Goal: Task Accomplishment & Management: Manage account settings

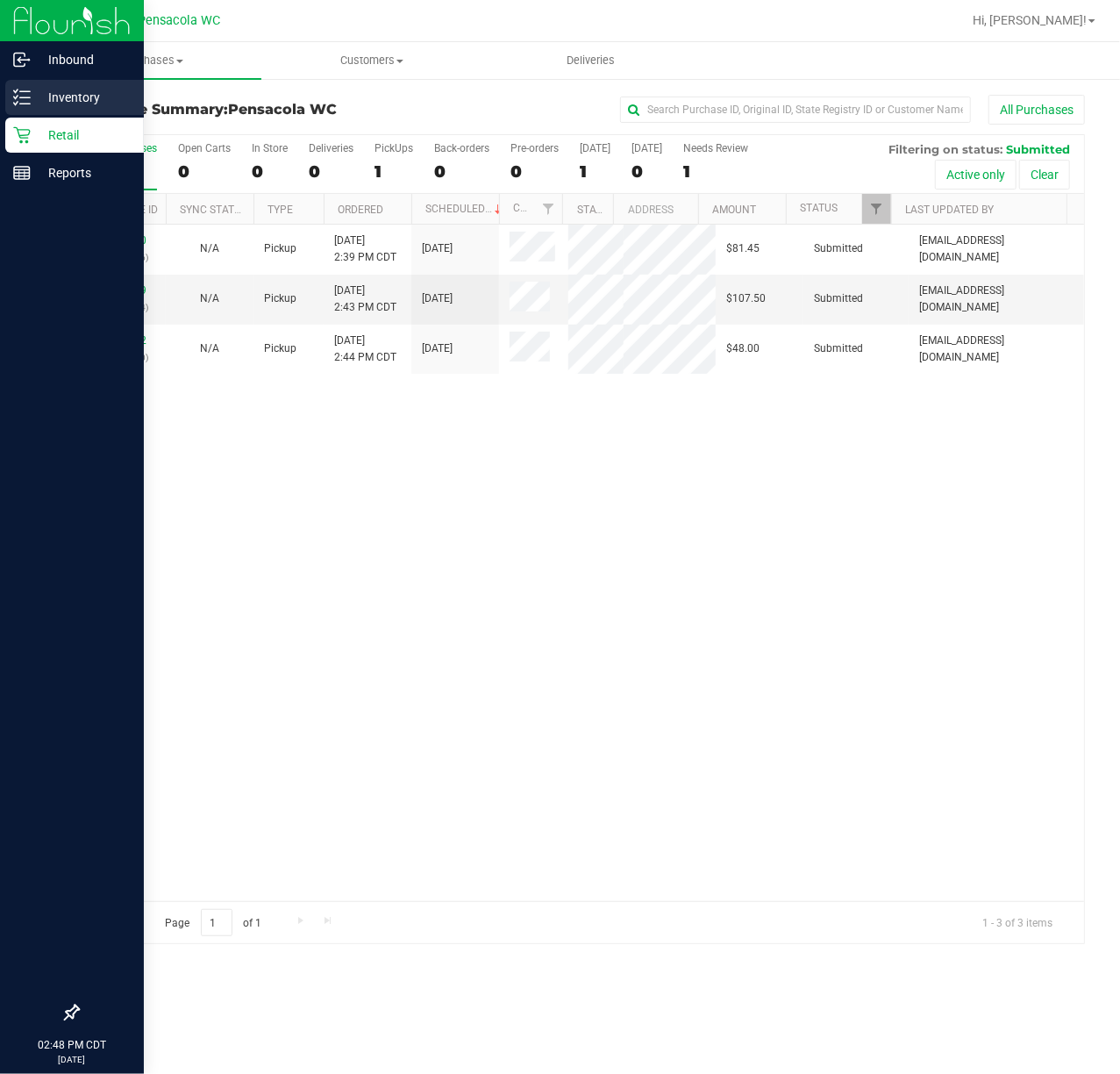
click at [82, 99] on p "Inventory" at bounding box center [83, 97] width 105 height 21
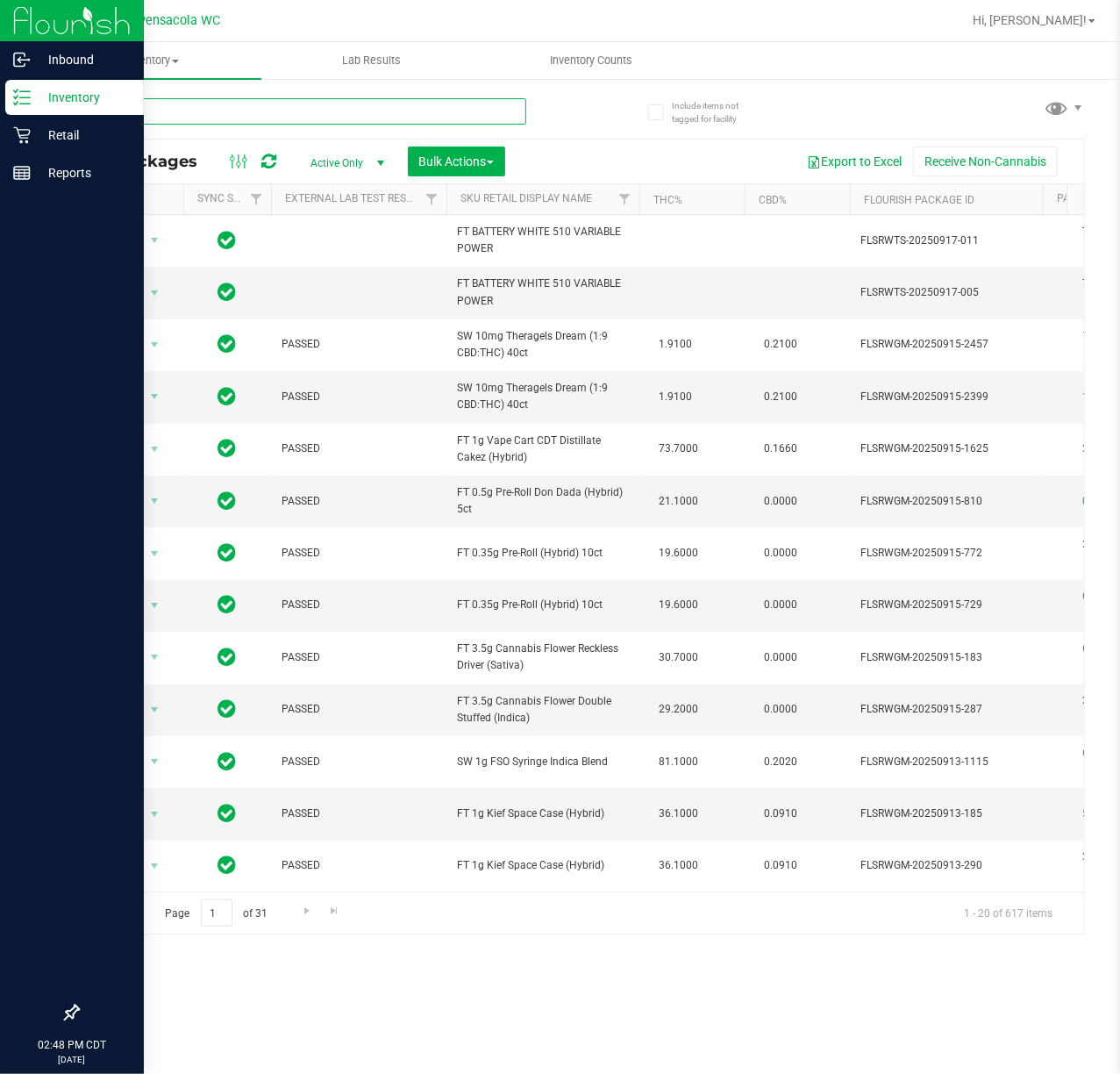
click at [332, 114] on input "text" at bounding box center [301, 111] width 449 height 26
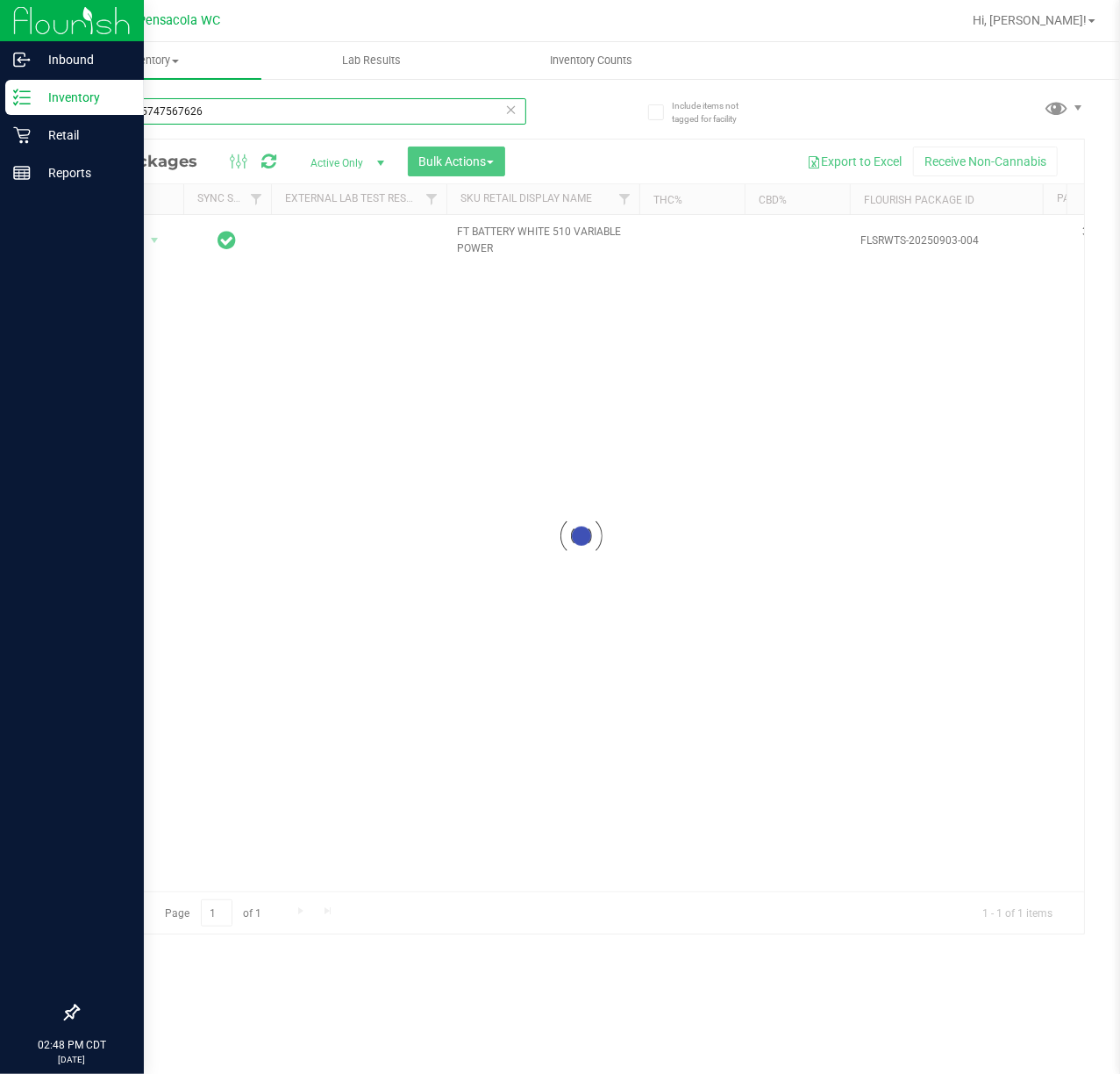
type input "3505445747567626"
click at [154, 243] on div at bounding box center [581, 537] width 1006 height 794
click at [139, 245] on div at bounding box center [581, 537] width 1006 height 794
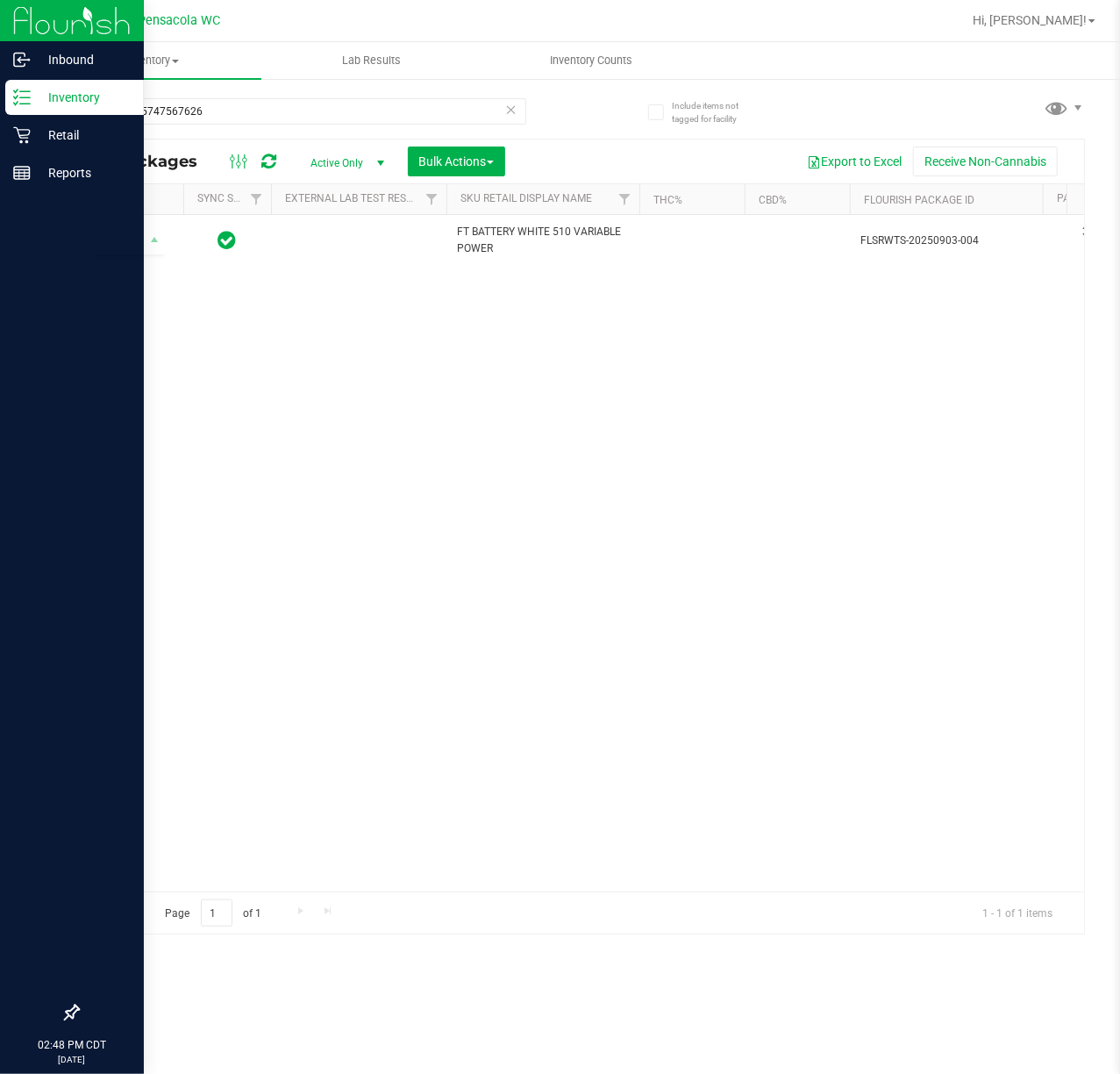
click at [648, 453] on div "Action Action Edit attributes Global inventory Locate package Package audit log…" at bounding box center [581, 553] width 1006 height 676
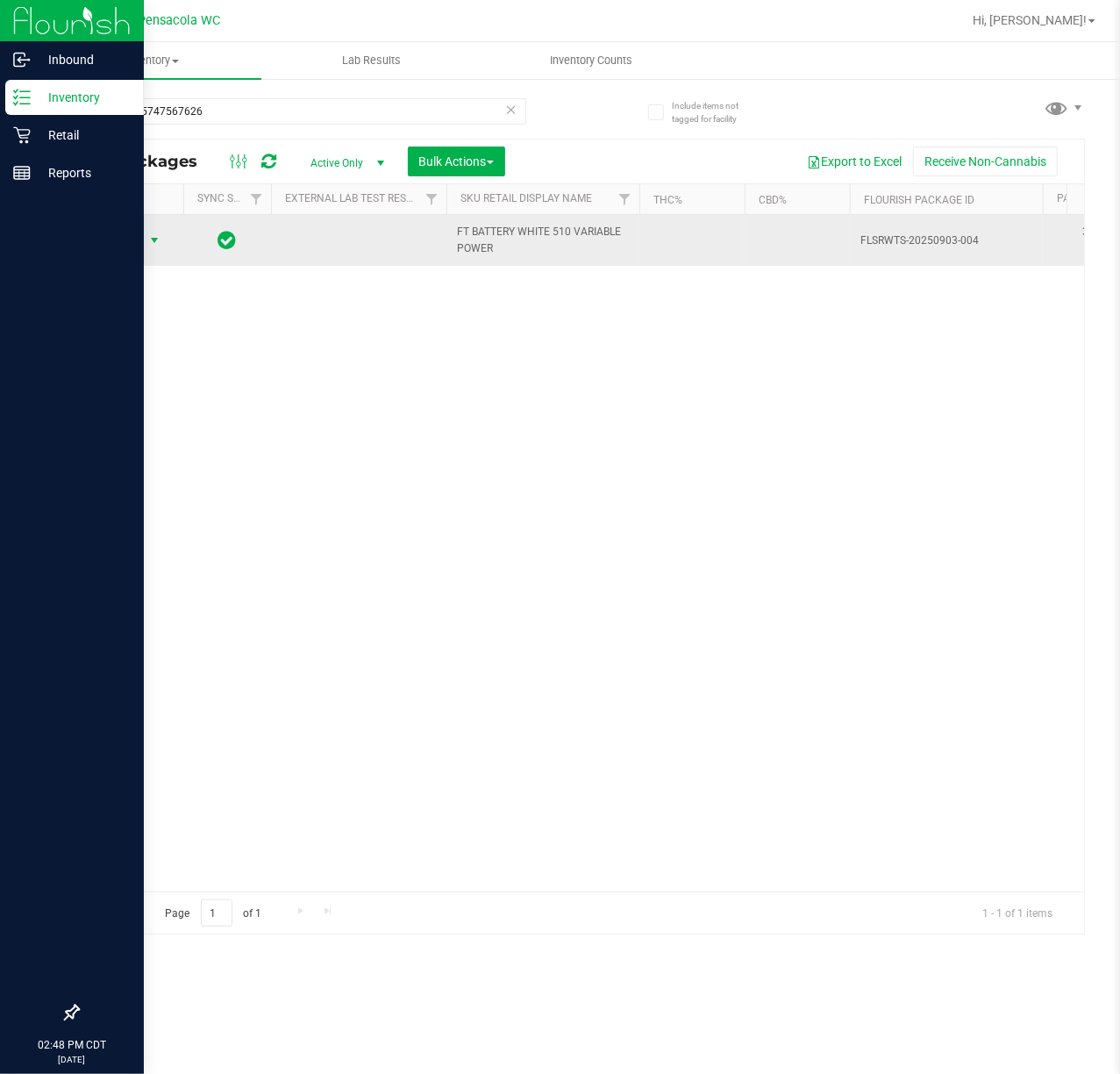
click at [139, 239] on span "Action" at bounding box center [119, 240] width 48 height 25
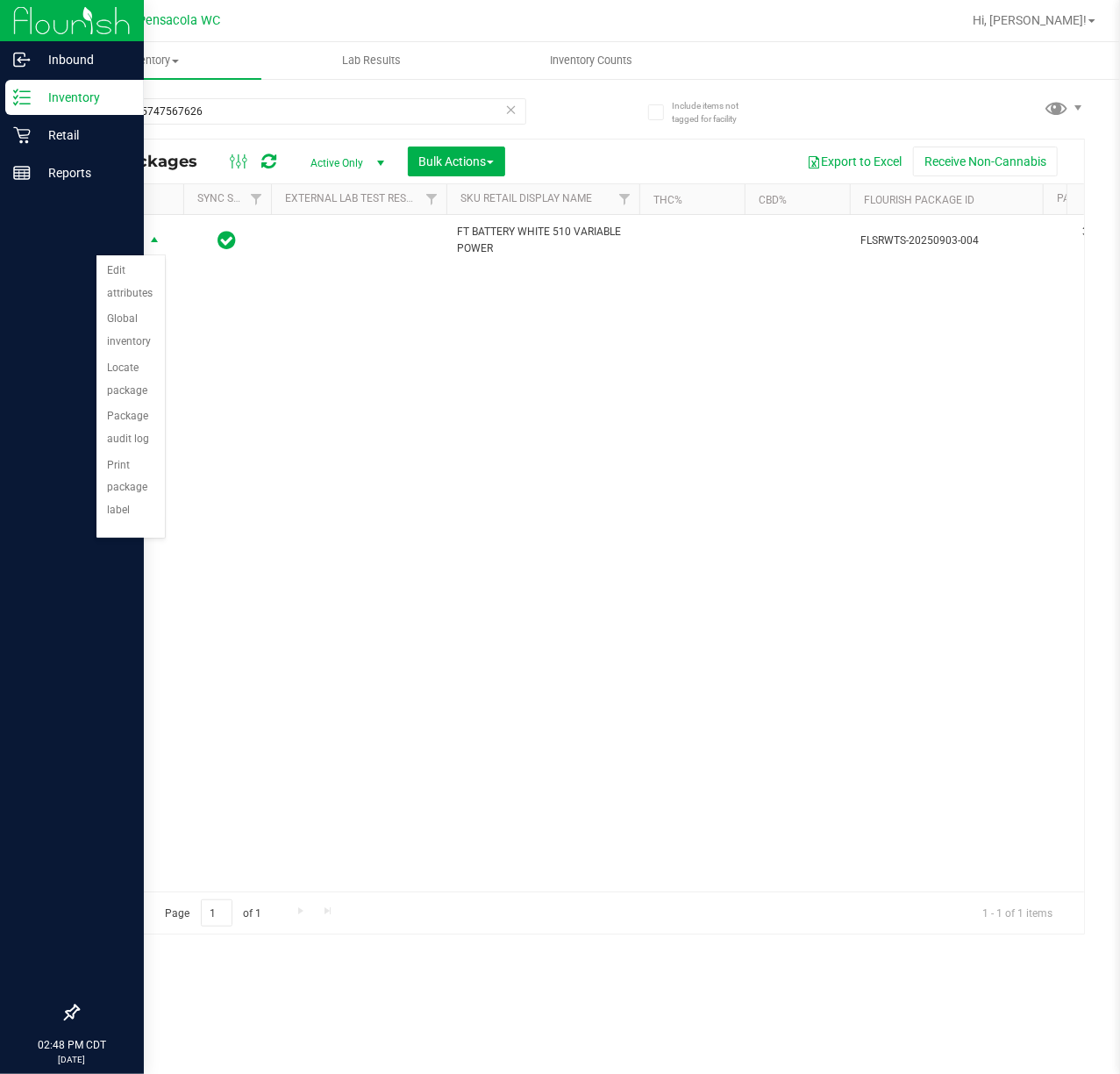
scroll to position [153, 0]
click at [130, 489] on li "Unlock package" at bounding box center [131, 492] width 69 height 49
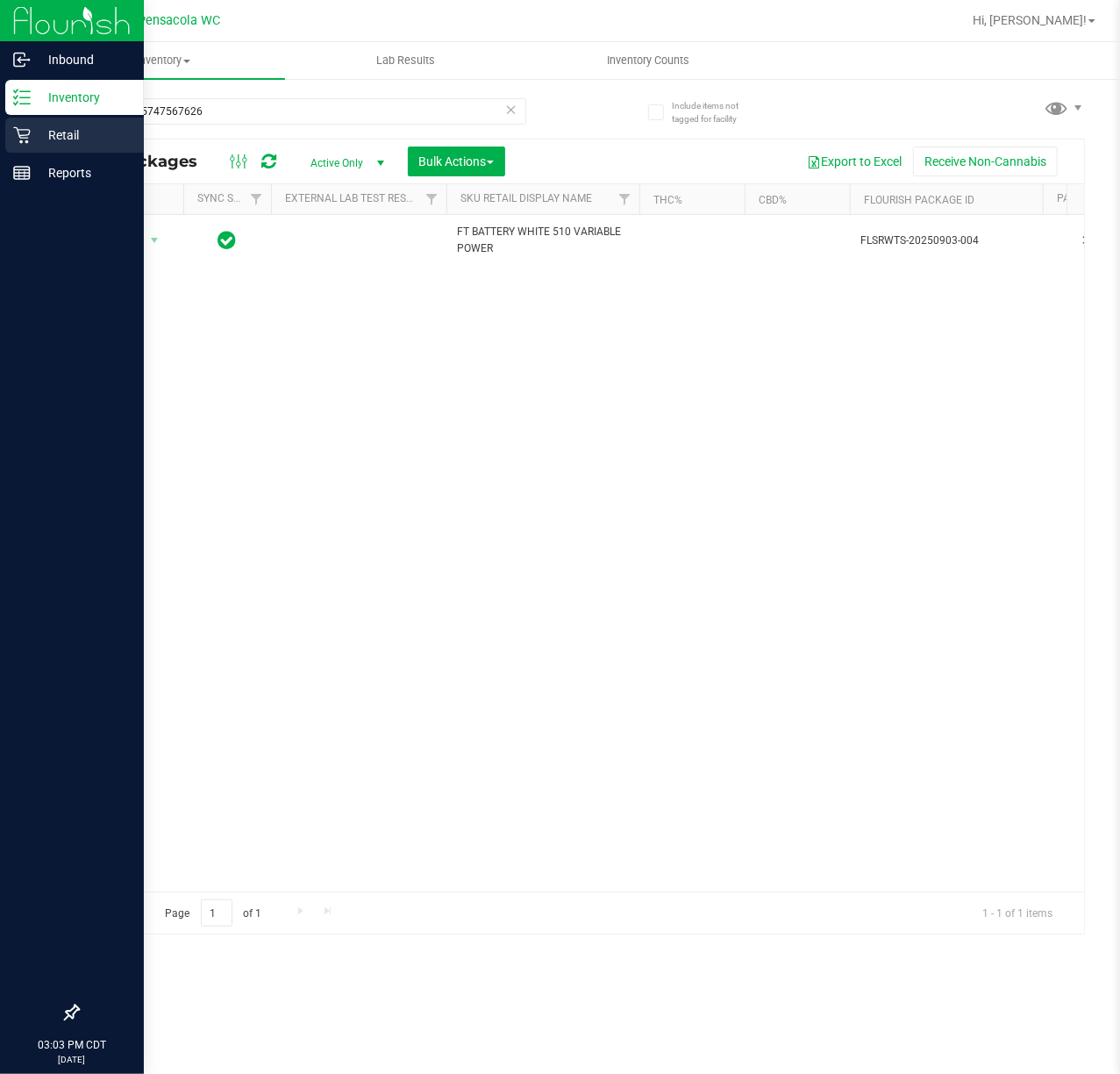
click at [42, 141] on p "Retail" at bounding box center [83, 135] width 105 height 21
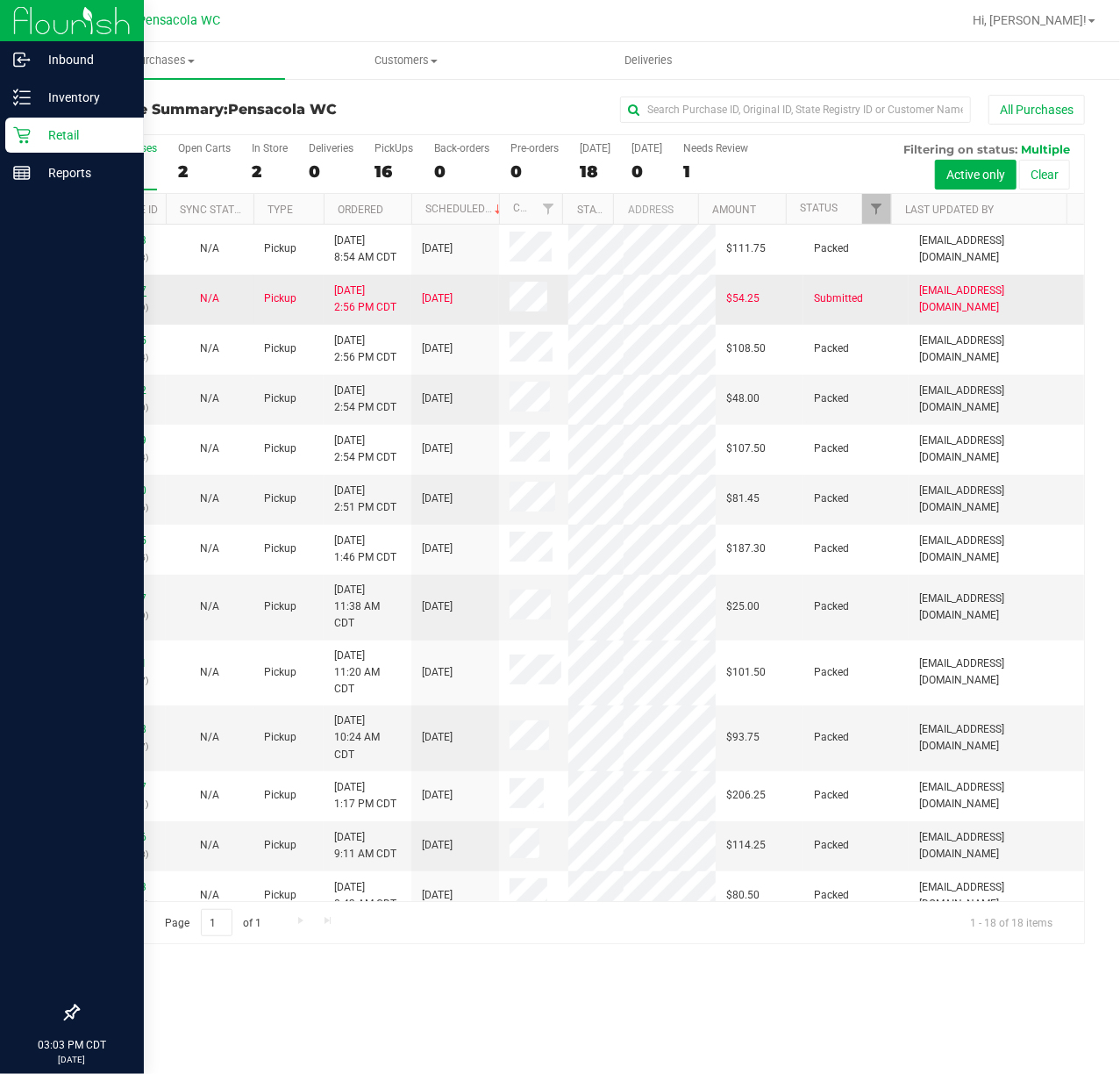
click at [137, 292] on link "11999807" at bounding box center [122, 290] width 49 height 12
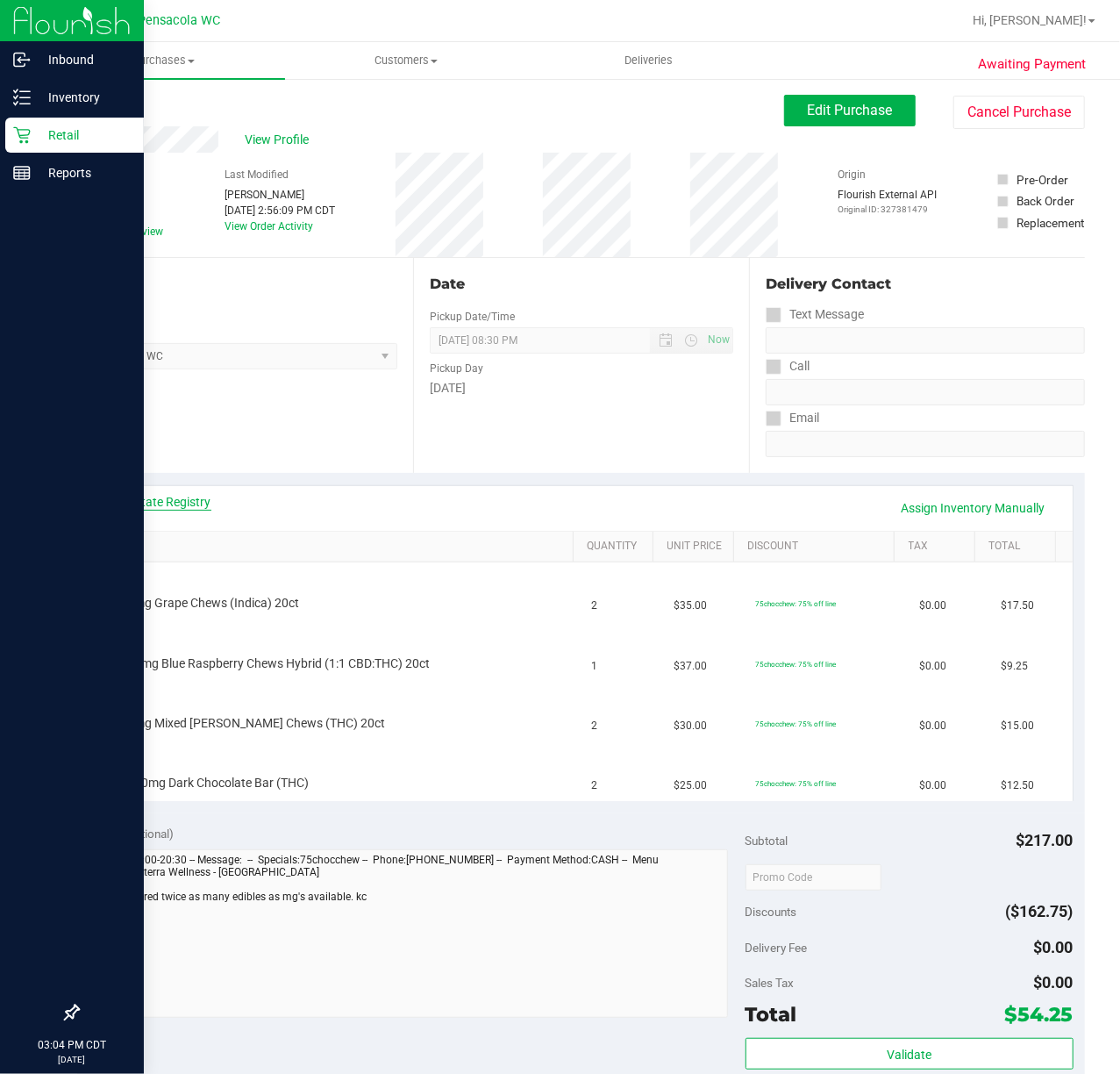
click at [184, 493] on link "View State Registry" at bounding box center [158, 502] width 105 height 18
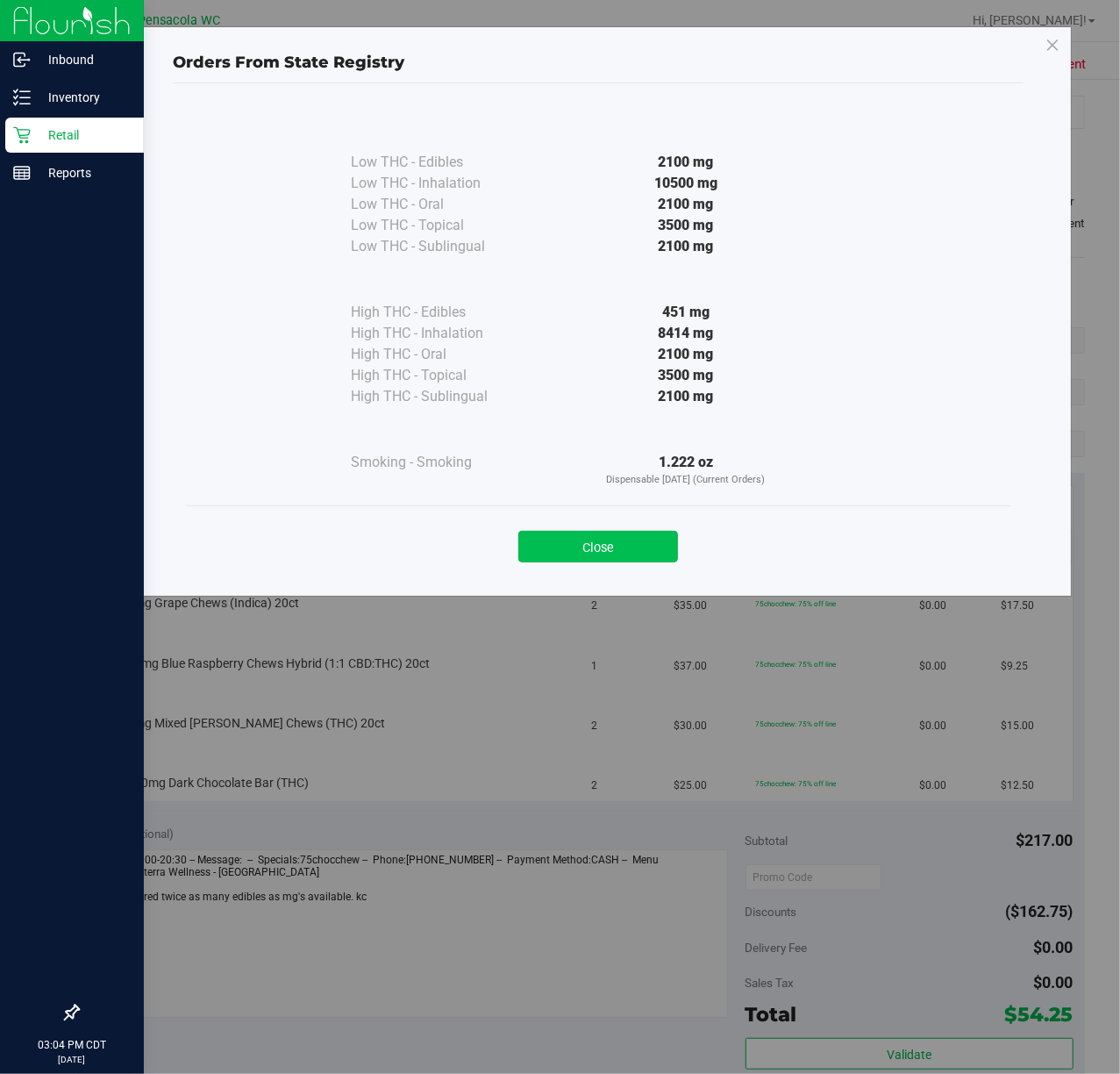
click at [594, 544] on button "Close" at bounding box center [598, 546] width 160 height 32
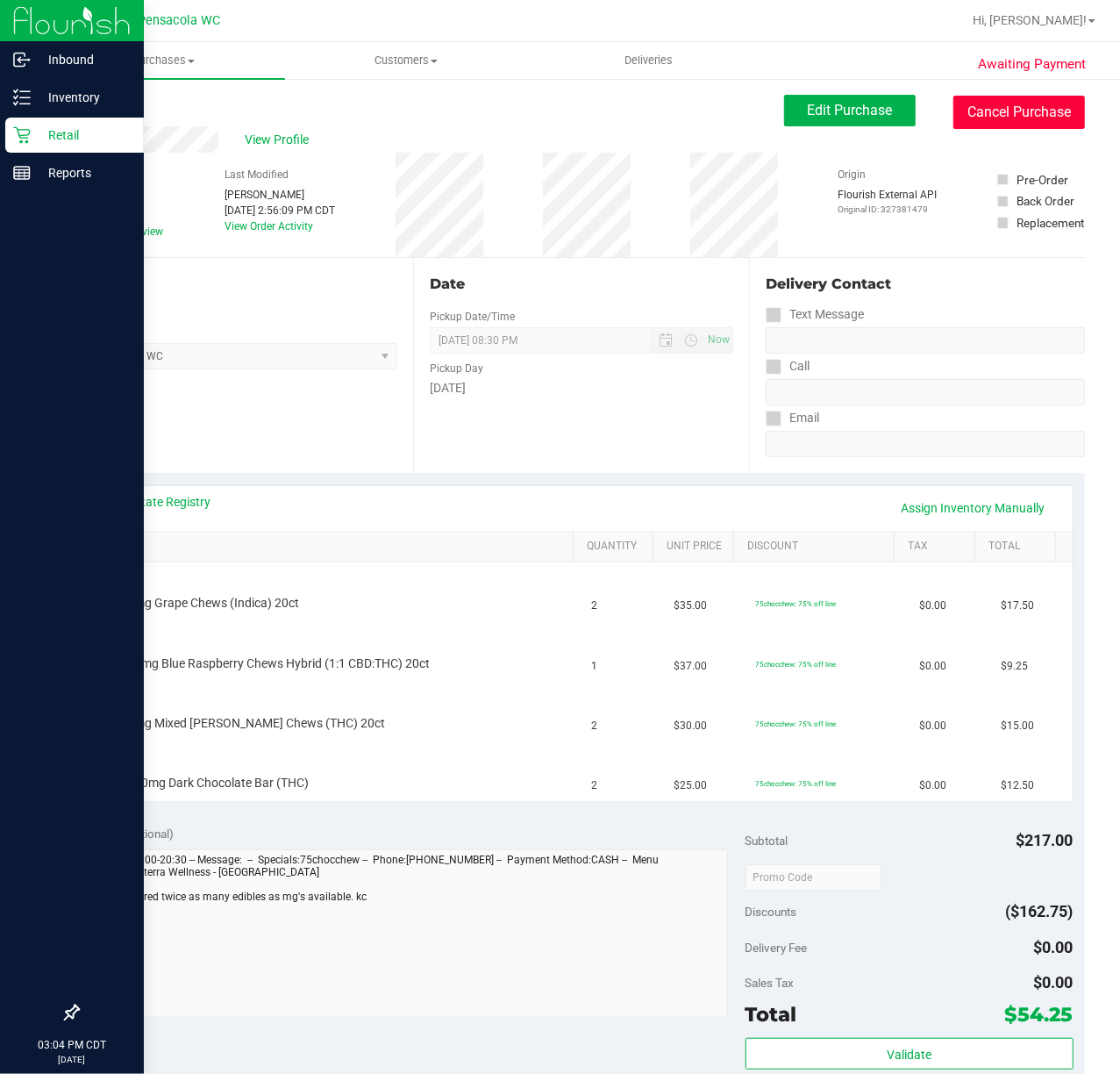
click at [1044, 120] on button "Cancel Purchase" at bounding box center [1019, 112] width 132 height 34
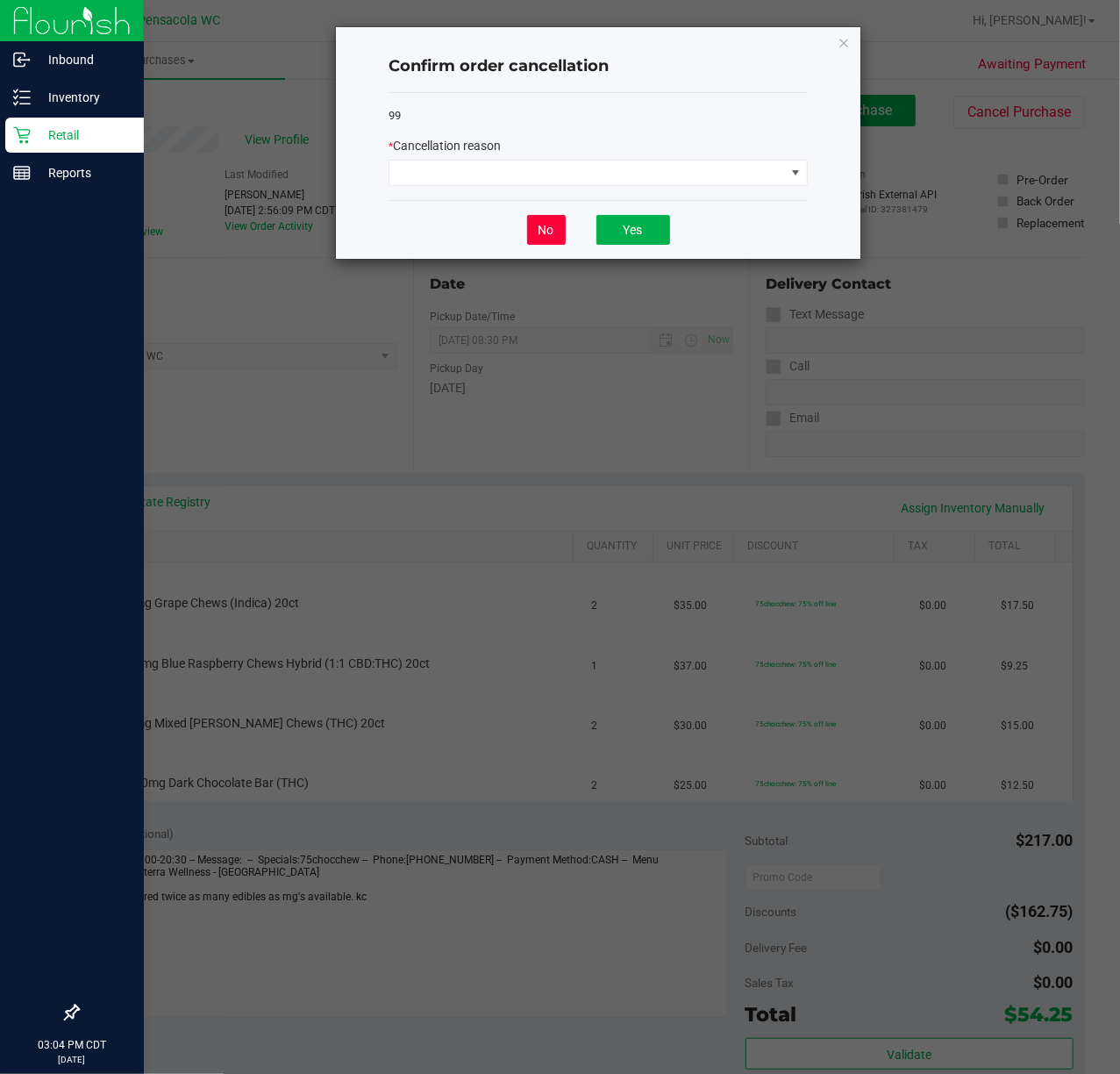
click at [554, 229] on button "No" at bounding box center [546, 230] width 39 height 30
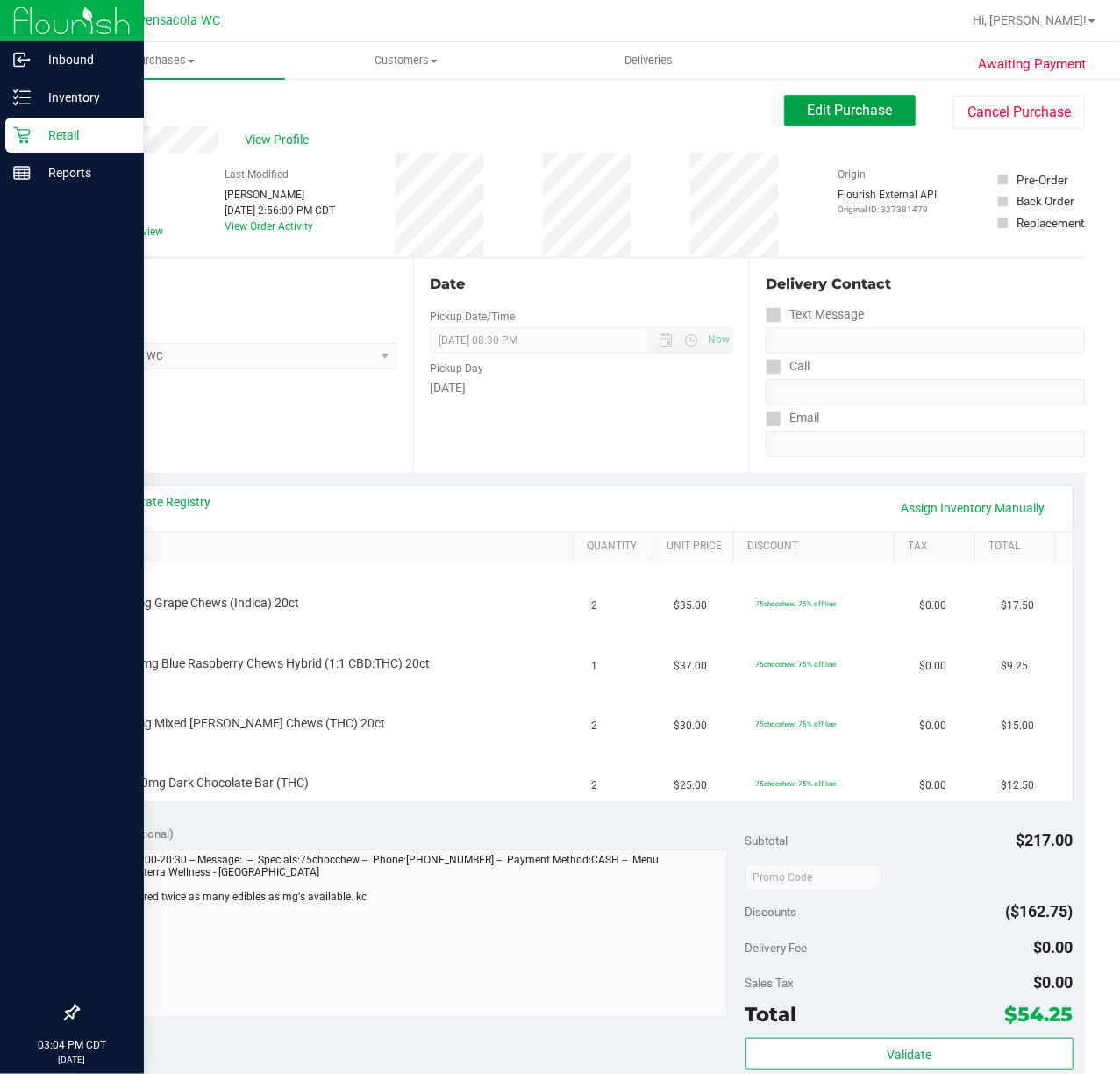
click at [860, 116] on span "Edit Purchase" at bounding box center [850, 109] width 85 height 17
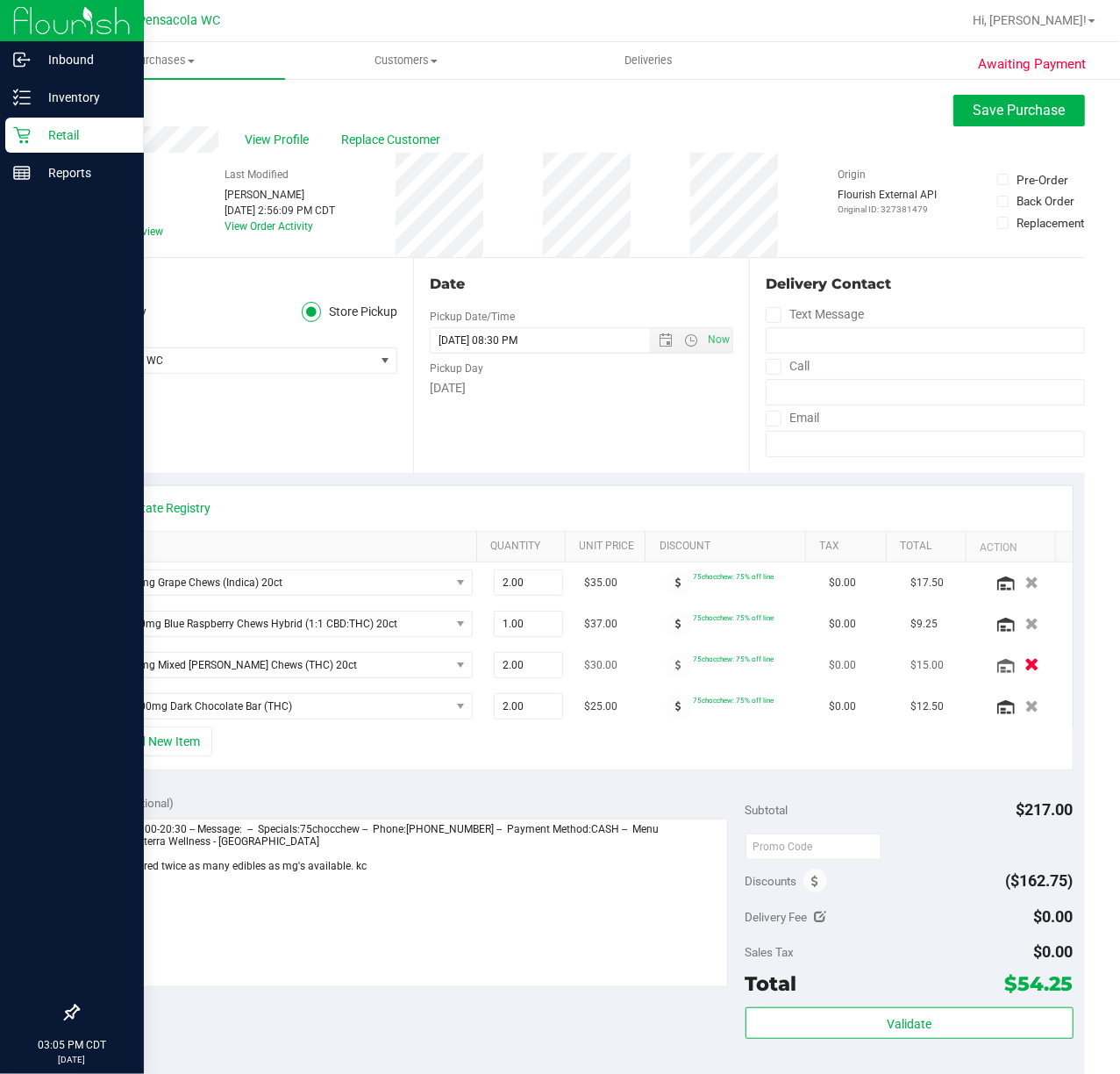
click at [1025, 665] on icon "button" at bounding box center [1032, 665] width 15 height 13
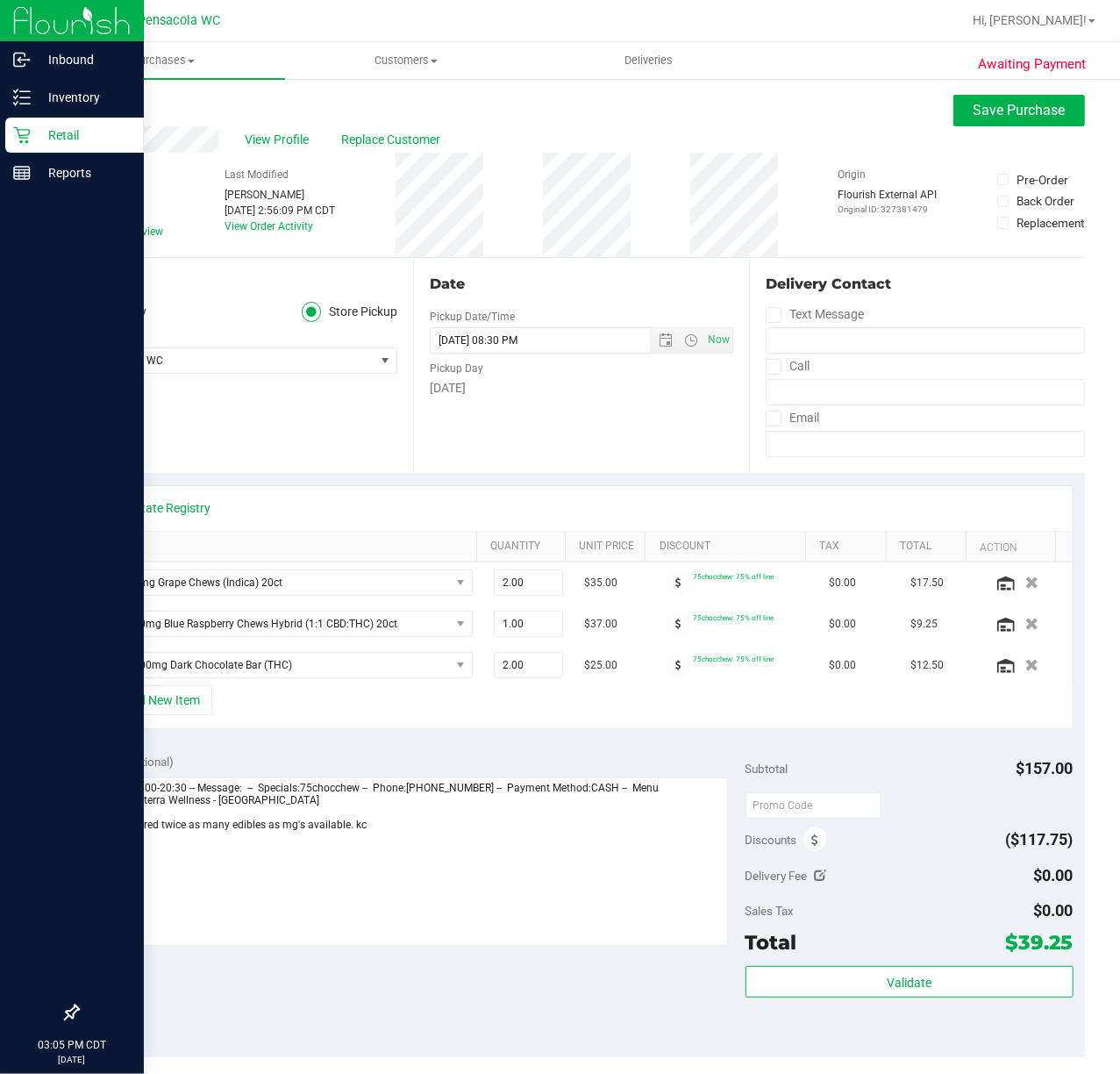
click at [419, 707] on div "+ Add New Item" at bounding box center [581, 707] width 984 height 44
click at [405, 698] on div "+ Add New Item" at bounding box center [581, 707] width 984 height 44
drag, startPoint x: 523, startPoint y: 670, endPoint x: 169, endPoint y: 670, distance: 354.0
click at [222, 670] on tr "HT 100mg Dark Chocolate Bar (THC) 2.00 2 $25.00 75chocchew: 75% off line $0.00 …" at bounding box center [581, 665] width 982 height 41
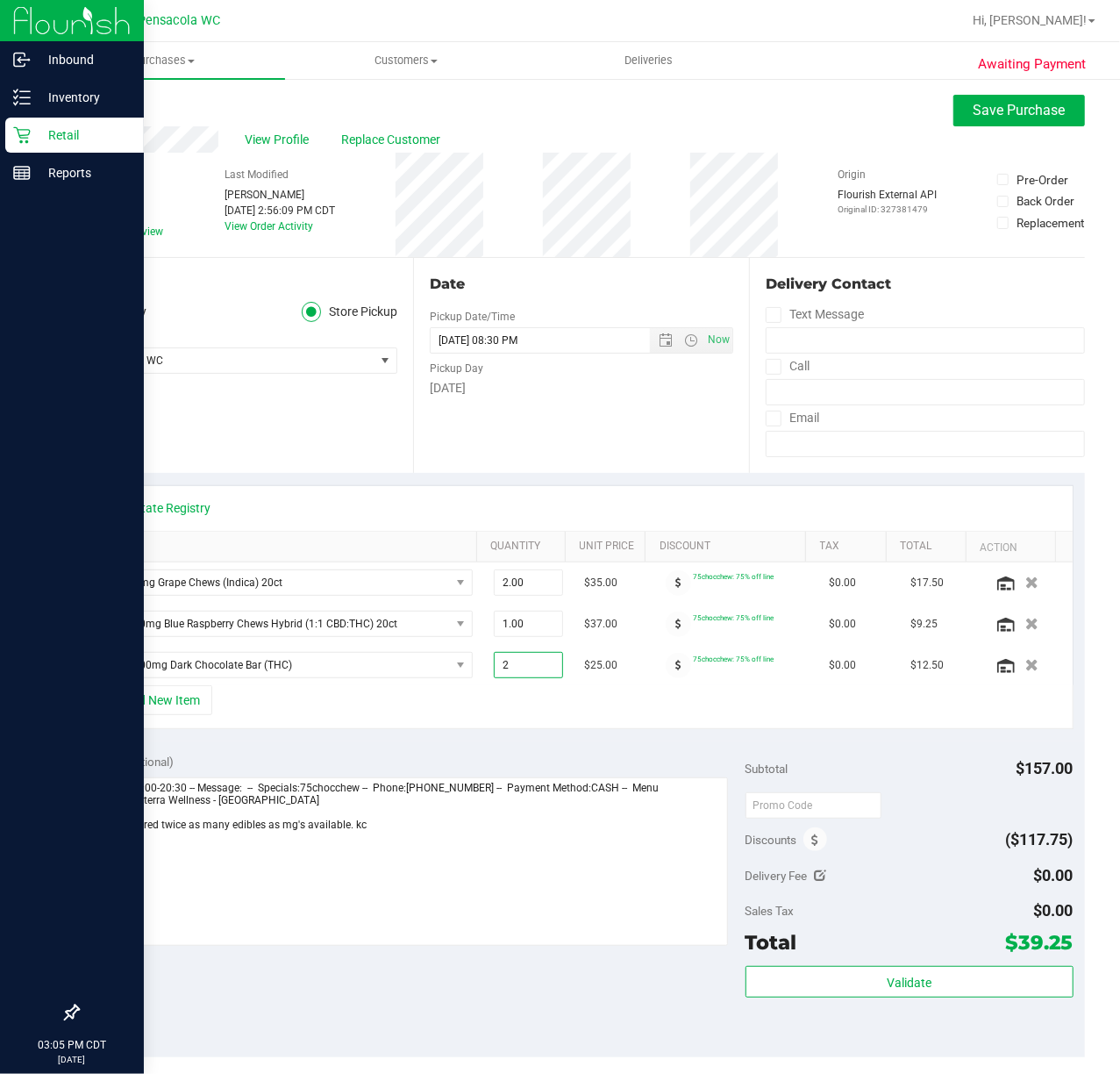
click at [500, 699] on div "+ Add New Item" at bounding box center [581, 707] width 984 height 44
drag, startPoint x: 517, startPoint y: 660, endPoint x: 383, endPoint y: 643, distance: 135.1
click at [485, 653] on td "2.00 2" at bounding box center [529, 665] width 90 height 41
type input "1"
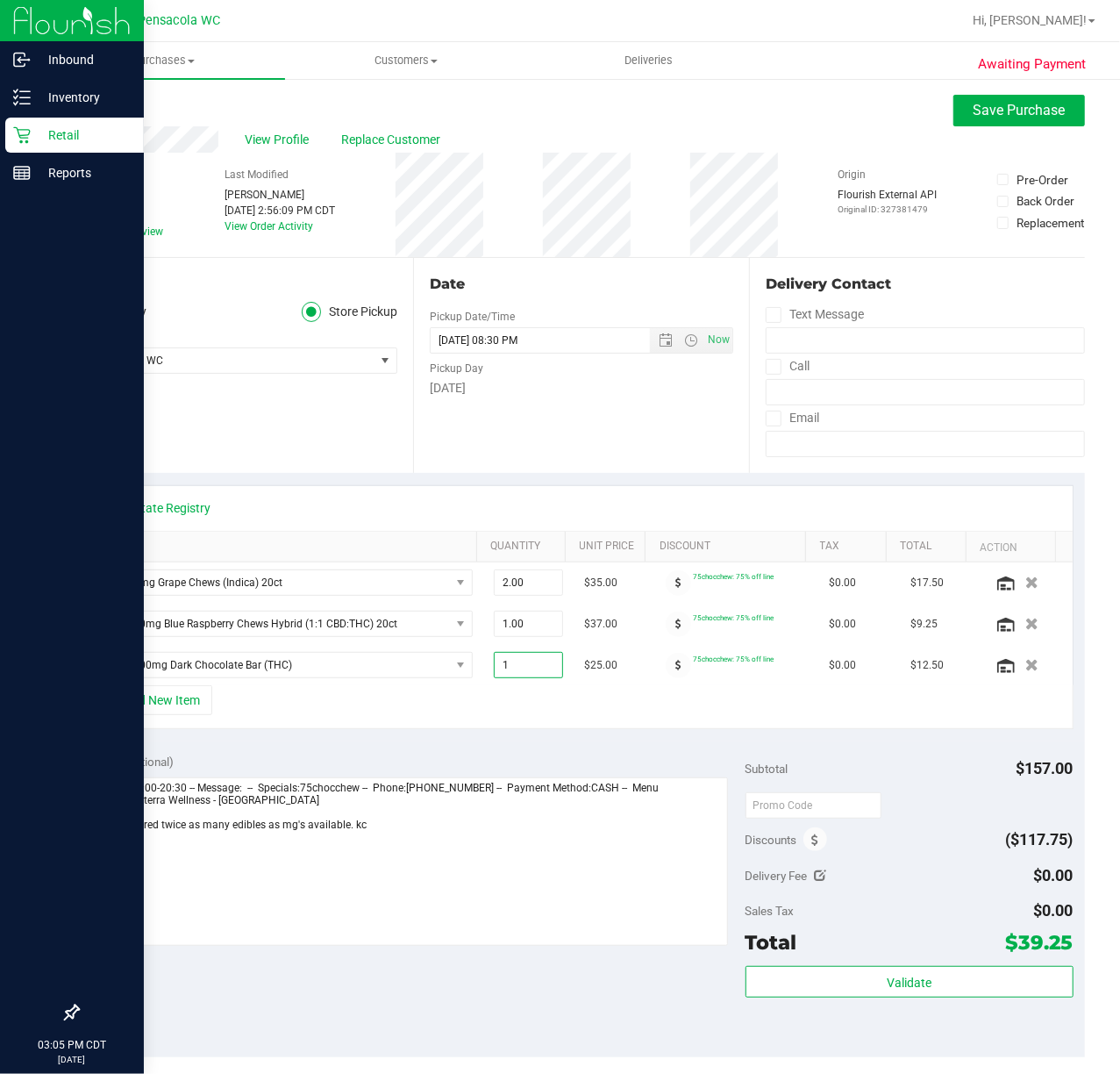
type input "1.00"
click at [499, 751] on div "Notes (optional) Subtotal $157.00 Discounts ($117.75) Delivery Fee $0.00 Sales …" at bounding box center [581, 899] width 1008 height 316
click at [1004, 117] on span "Save Purchase" at bounding box center [1019, 109] width 92 height 17
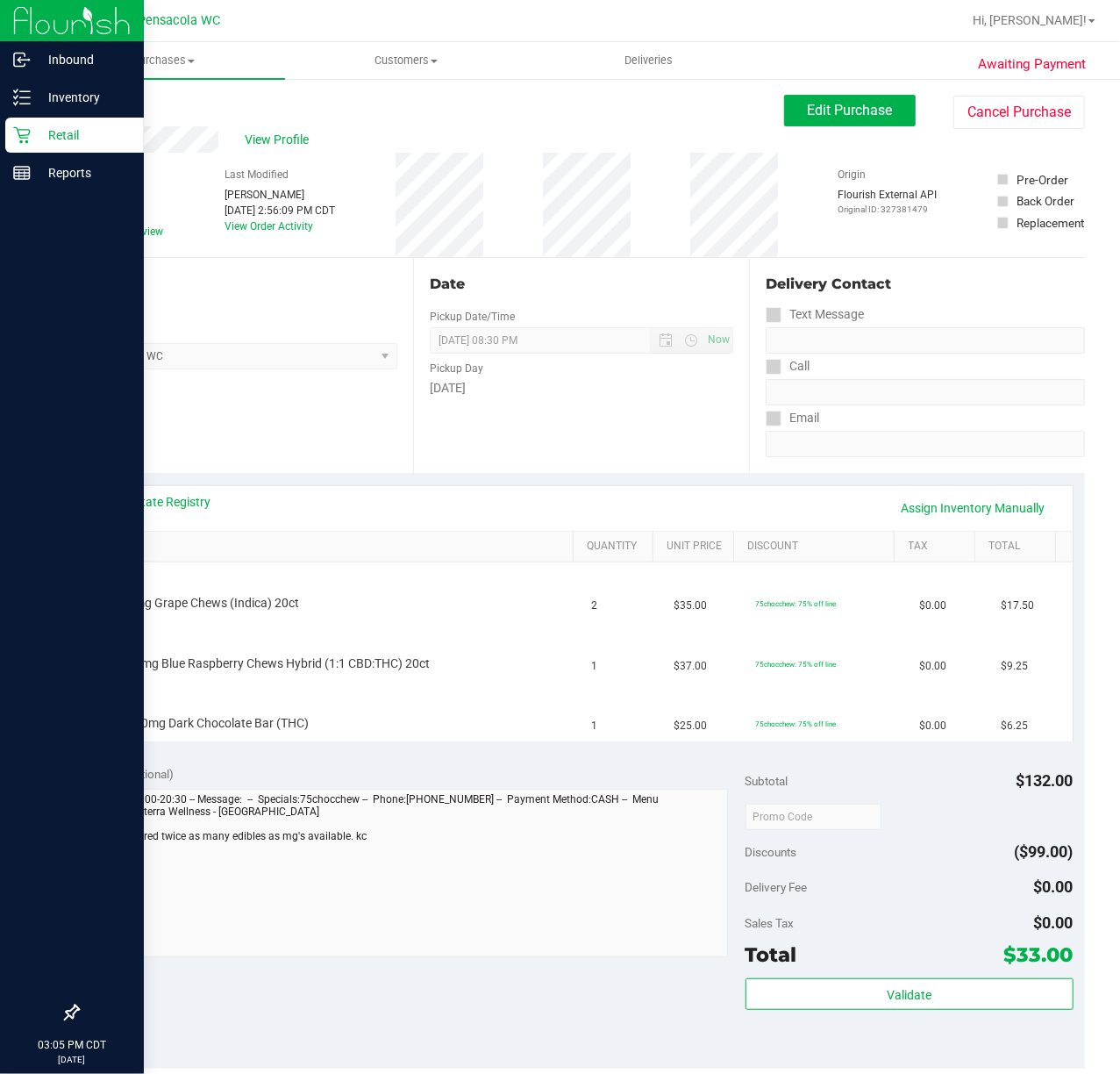
click at [292, 411] on div "Location Pickup Store Pensacola WC Select Store [PERSON_NAME][GEOGRAPHIC_DATA] …" at bounding box center [244, 365] width 336 height 215
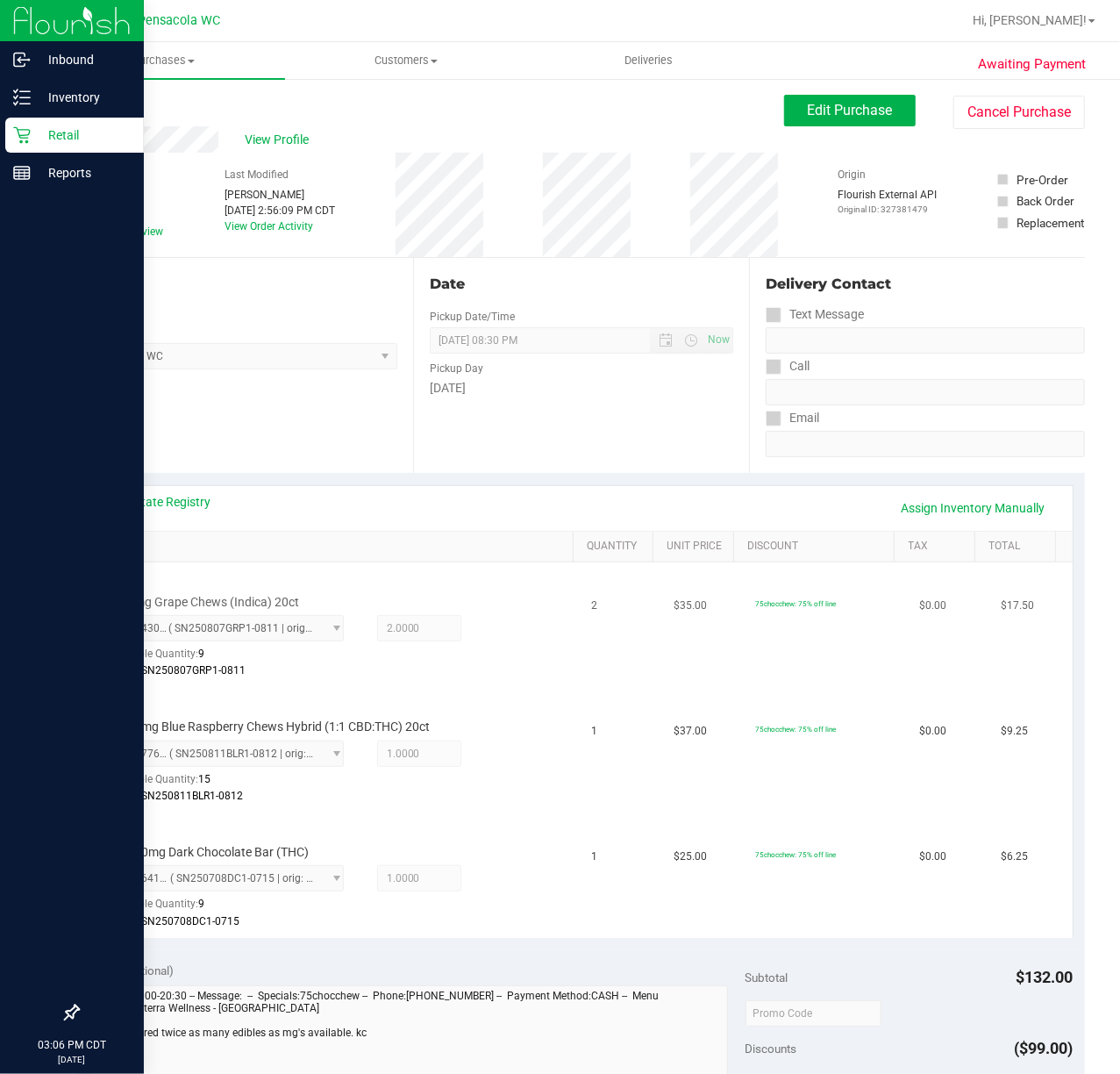
scroll to position [468, 0]
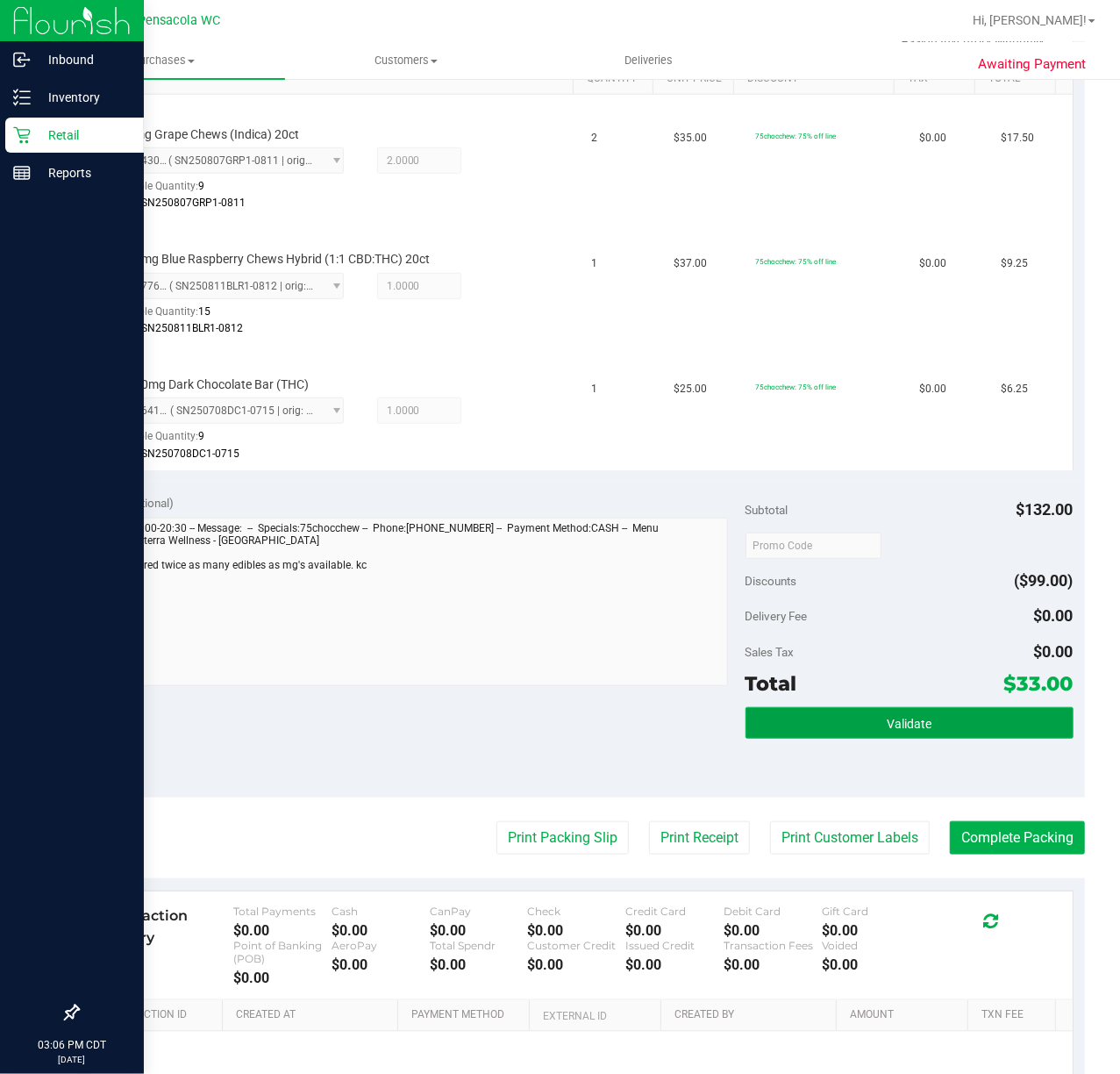
click at [924, 707] on button "Validate" at bounding box center [910, 723] width 328 height 32
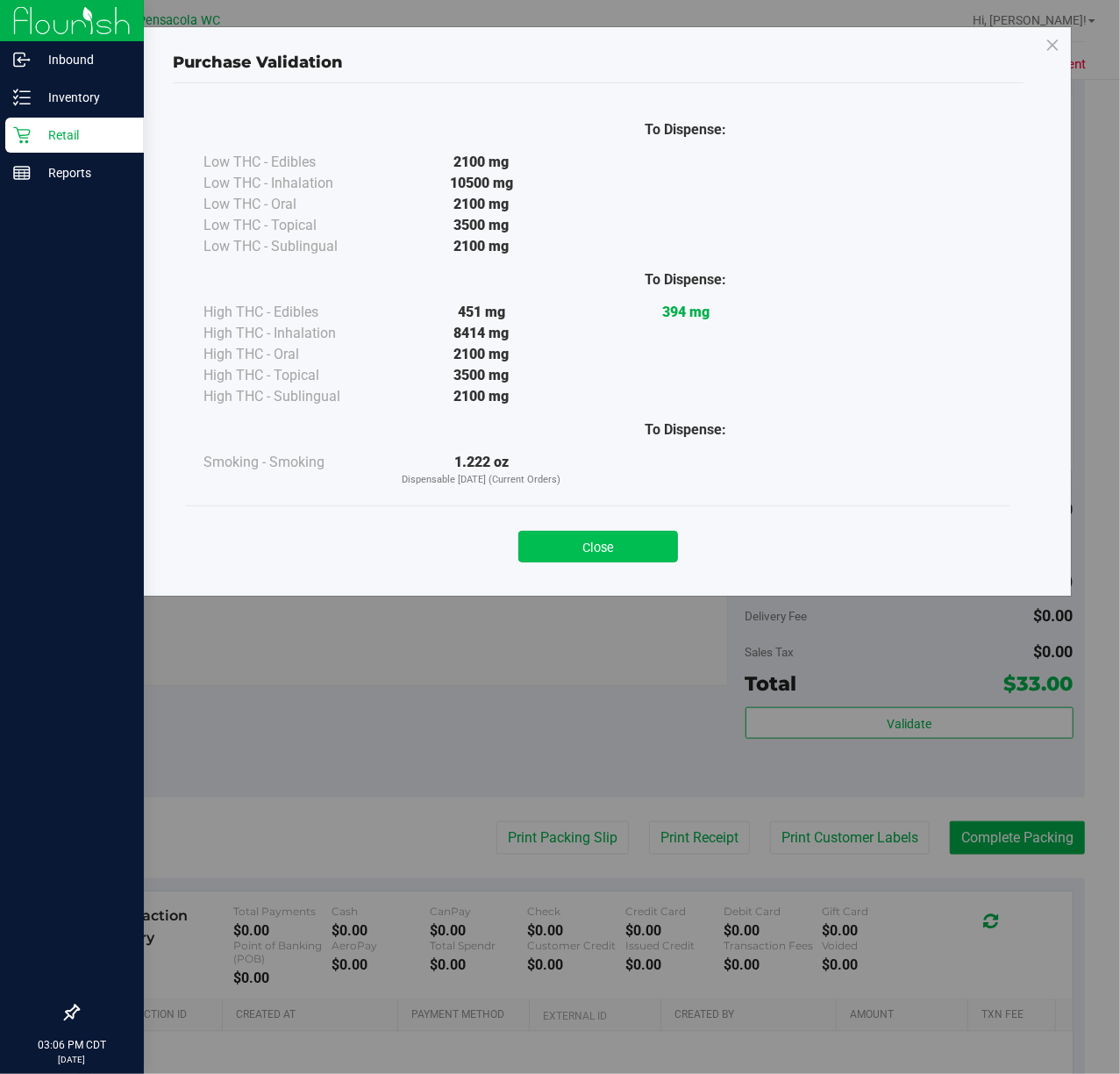
click at [570, 537] on button "Close" at bounding box center [598, 546] width 160 height 32
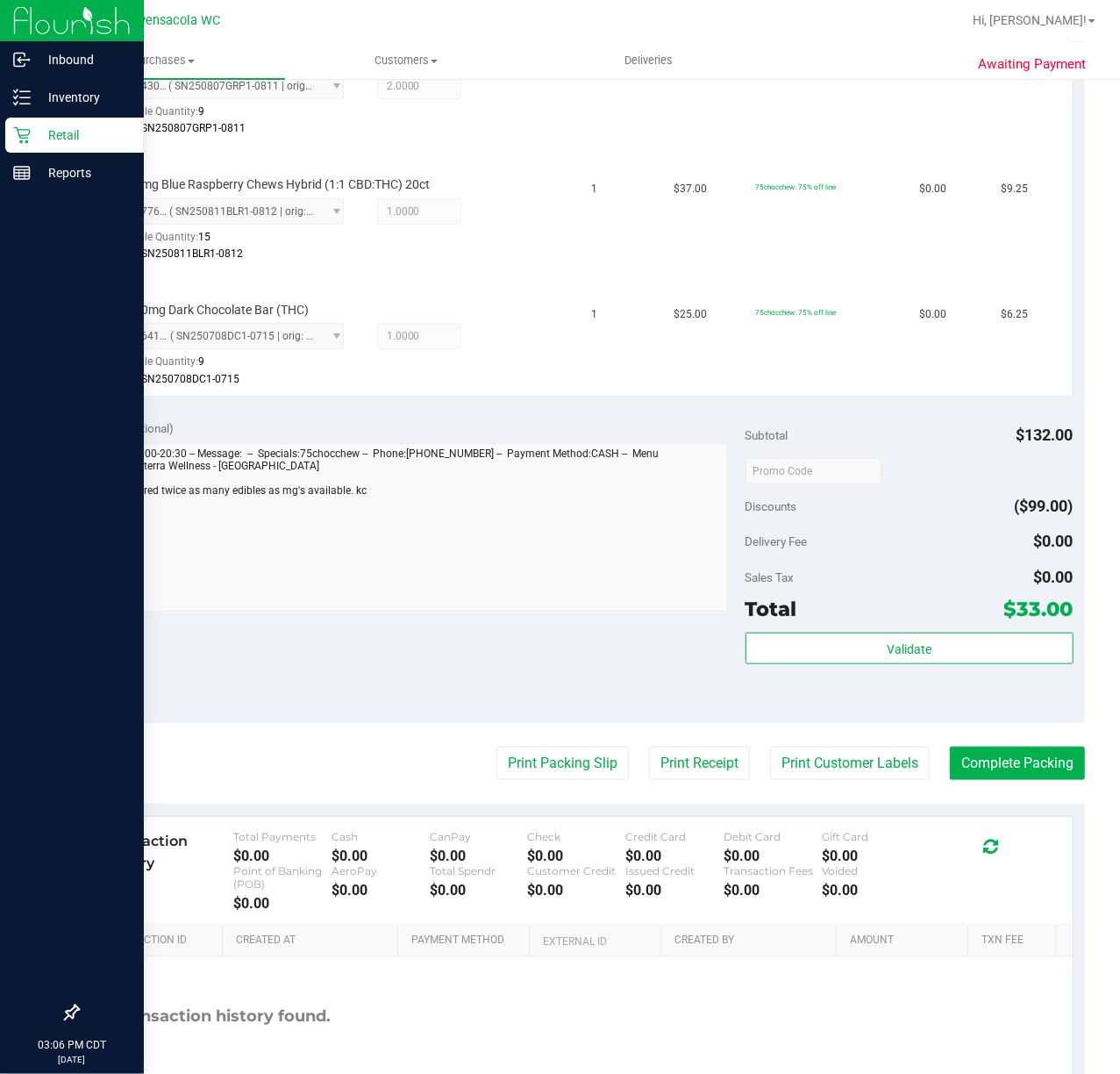
scroll to position [584, 0]
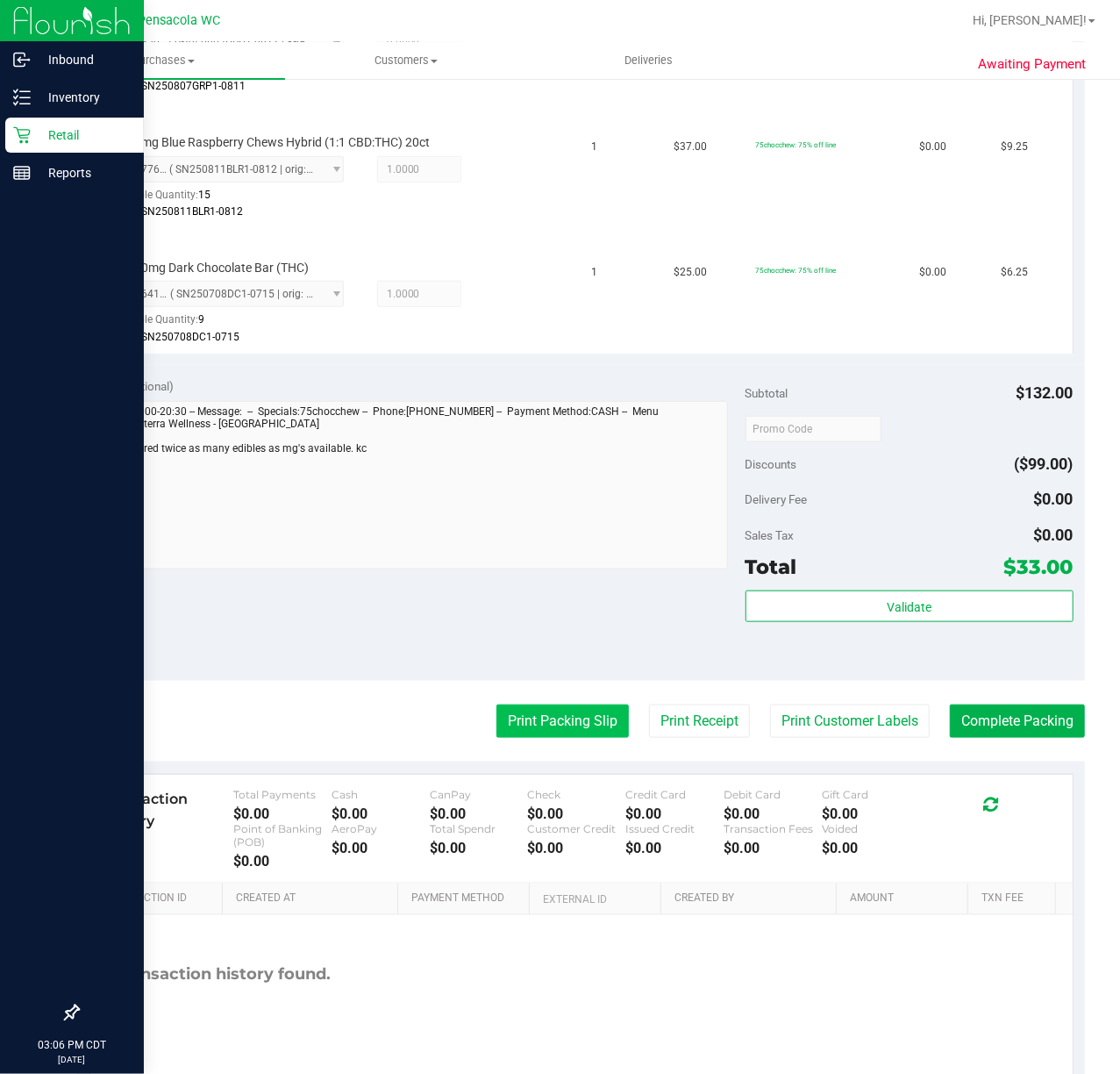
click at [512, 725] on button "Print Packing Slip" at bounding box center [563, 721] width 132 height 34
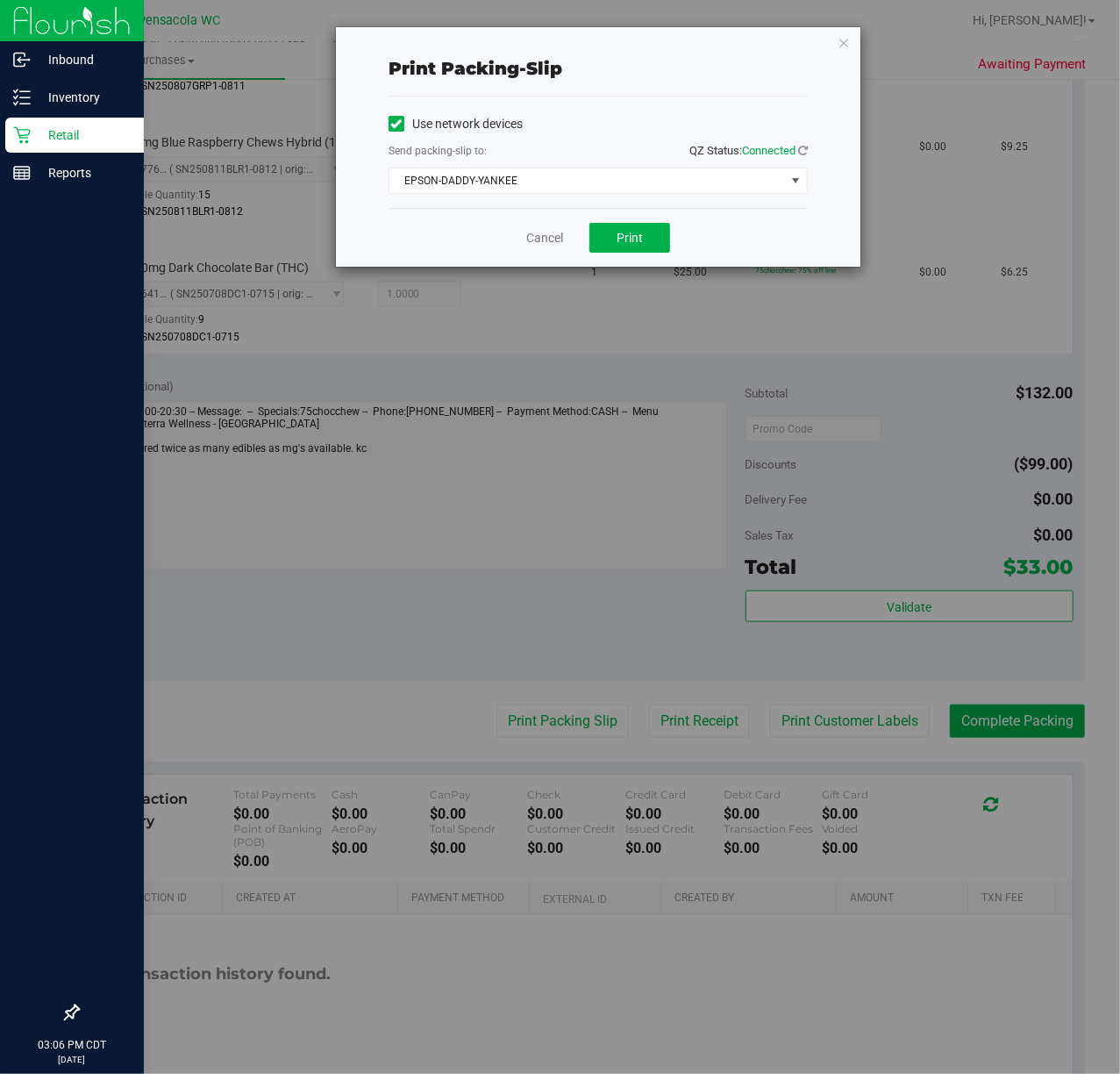
click at [551, 226] on div "Cancel Print" at bounding box center [598, 237] width 419 height 59
click at [552, 235] on link "Cancel" at bounding box center [545, 237] width 37 height 19
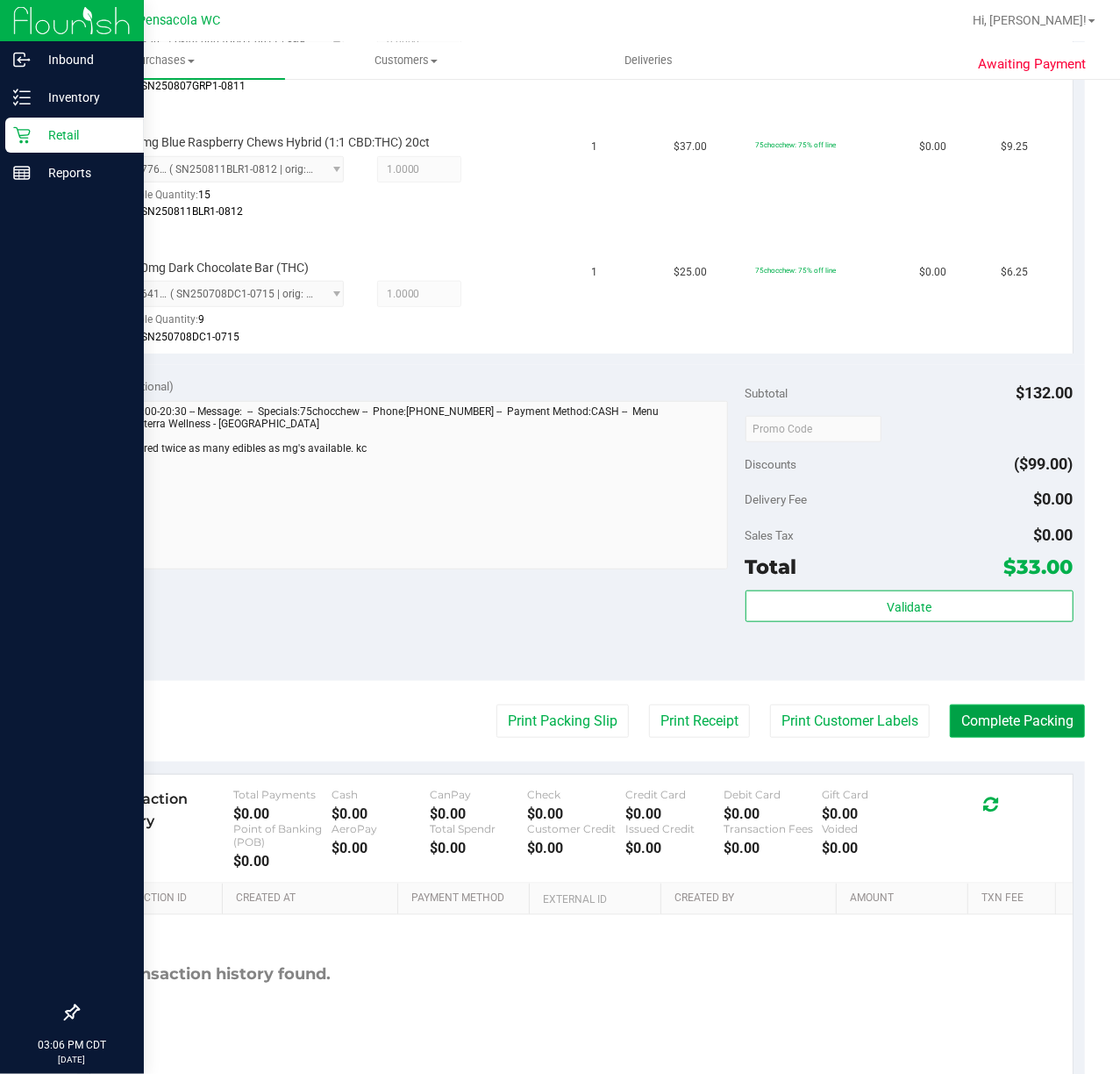
click at [956, 707] on button "Complete Packing" at bounding box center [1018, 721] width 135 height 34
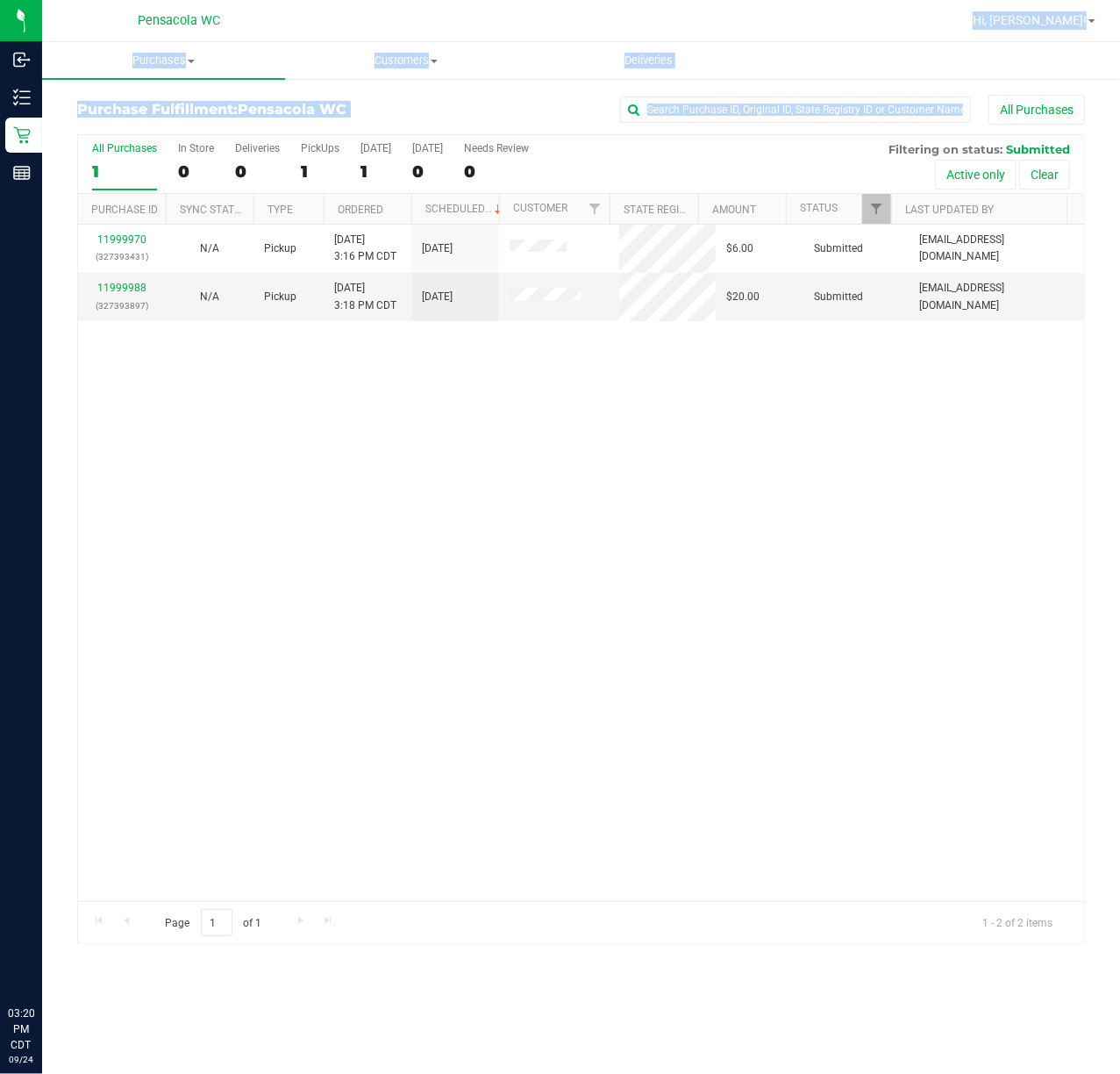
drag, startPoint x: 966, startPoint y: 12, endPoint x: 1120, endPoint y: 471, distance: 484.1
click at [1119, 471] on html "Inbound Inventory Retail Reports 03:20 PM CDT [DATE] 09/24 Pensacola WC Hi, [PE…" at bounding box center [560, 537] width 1120 height 1074
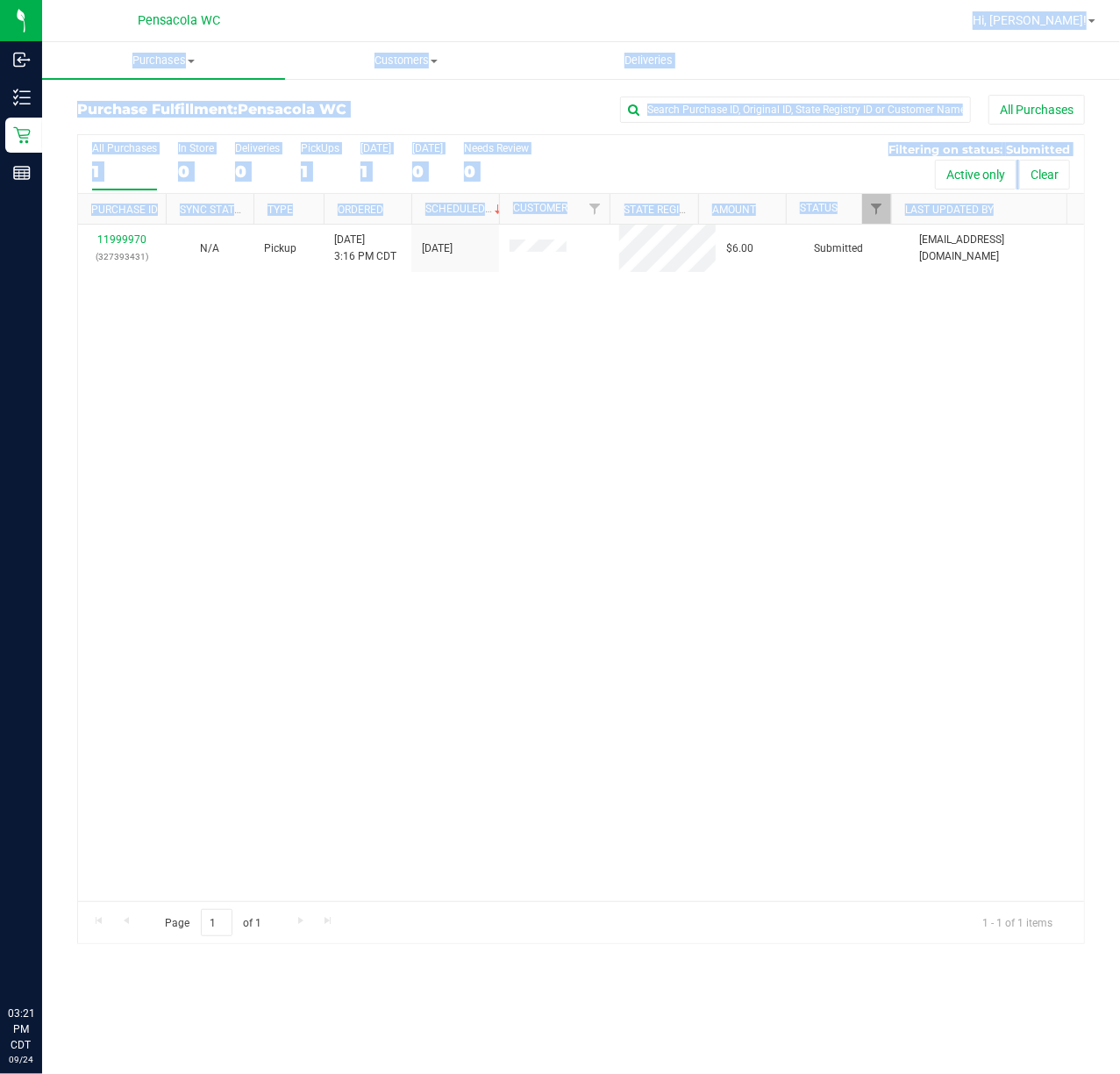
click at [419, 507] on div "11999970 (327393431) N/A Pickup [DATE] 3:16 PM CDT 9/24/2025 $6.00 Submitted [E…" at bounding box center [581, 562] width 1006 height 676
click at [458, 681] on div "11999970 (327393431) N/A Pickup [DATE] 3:16 PM CDT 9/24/2025 $6.00 Submitted [E…" at bounding box center [581, 562] width 1006 height 676
